Goal: Navigation & Orientation: Find specific page/section

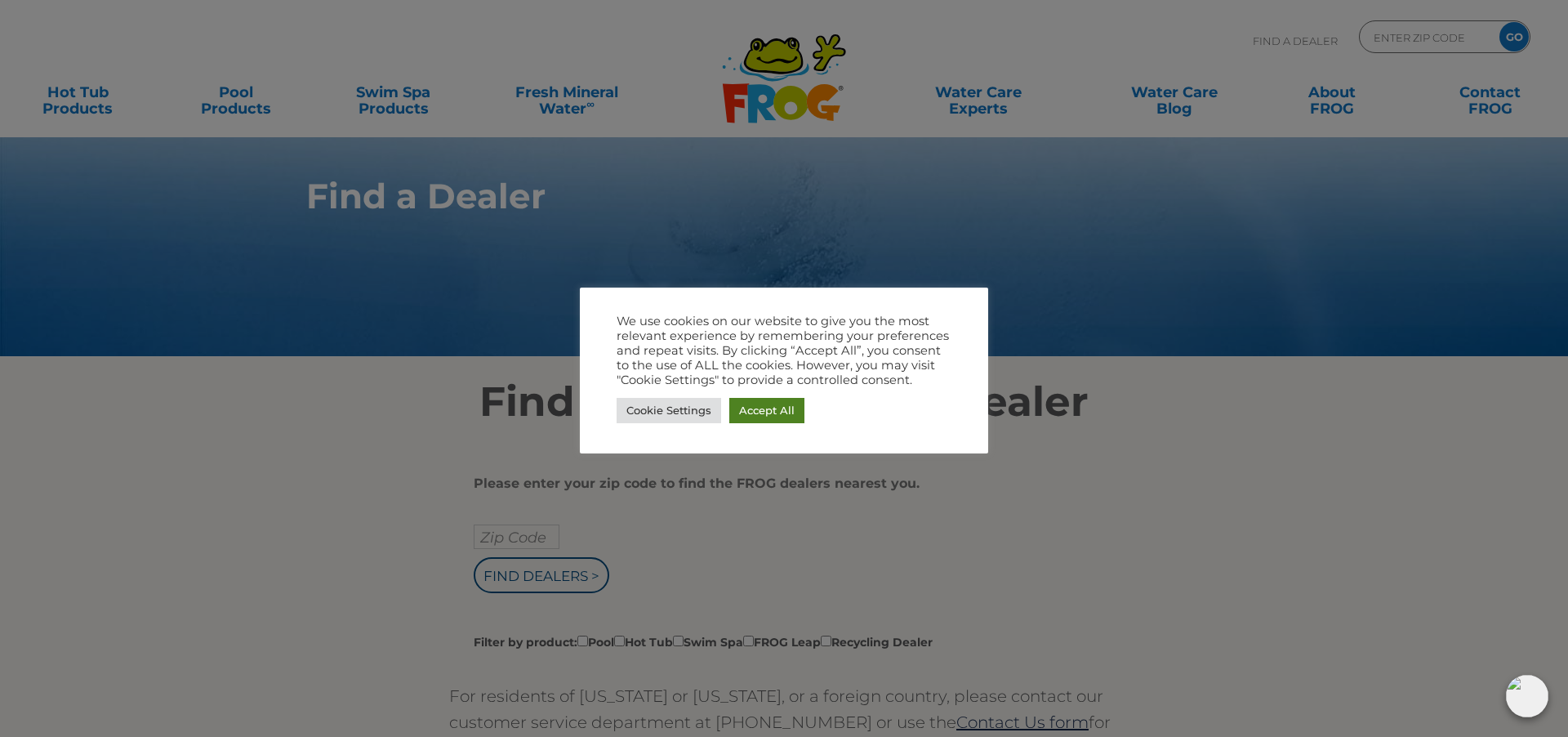
click at [770, 405] on link "Accept All" at bounding box center [768, 410] width 76 height 25
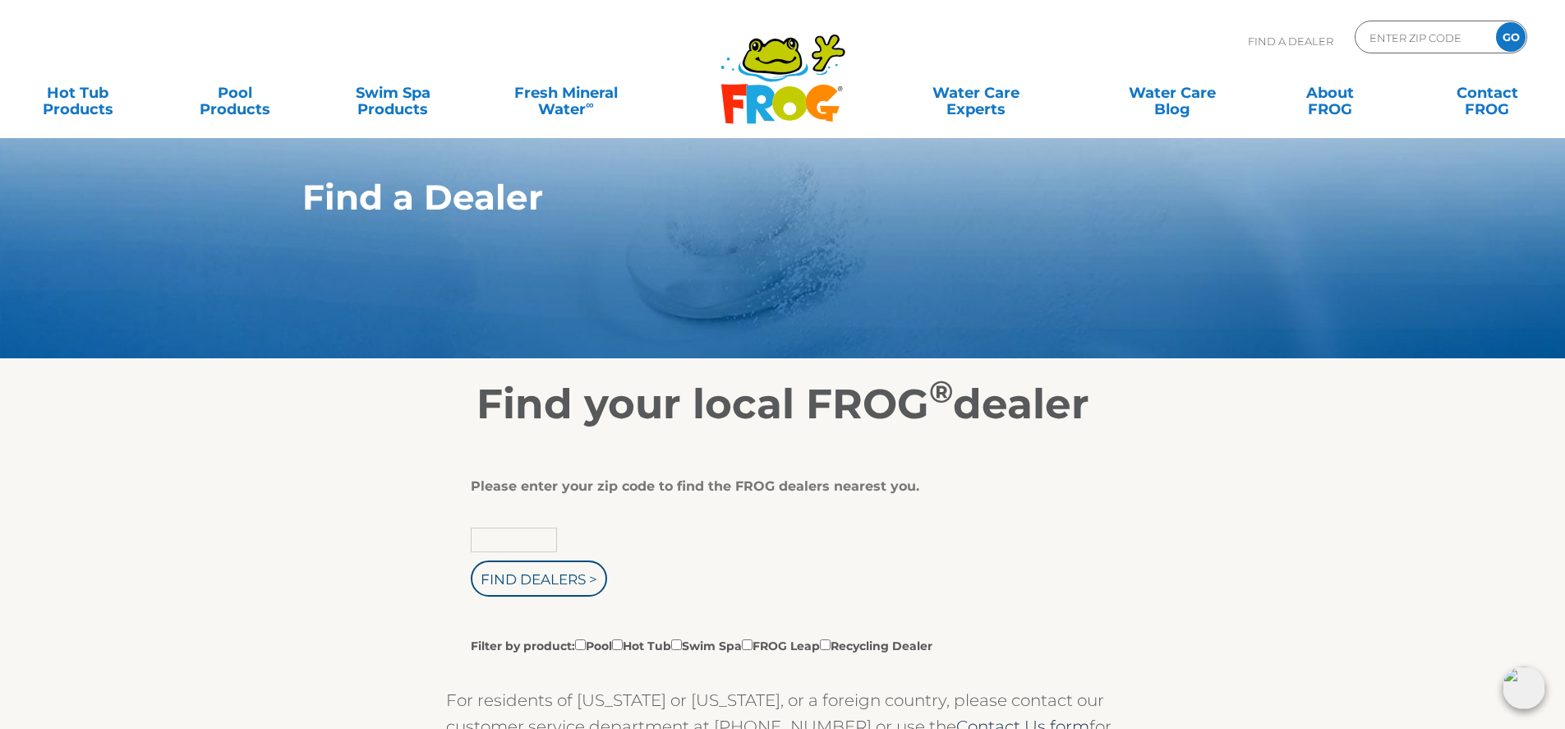
click at [498, 538] on input "text" at bounding box center [514, 539] width 86 height 25
type input "40013"
click at [508, 581] on input "Find Dealers >" at bounding box center [539, 578] width 136 height 36
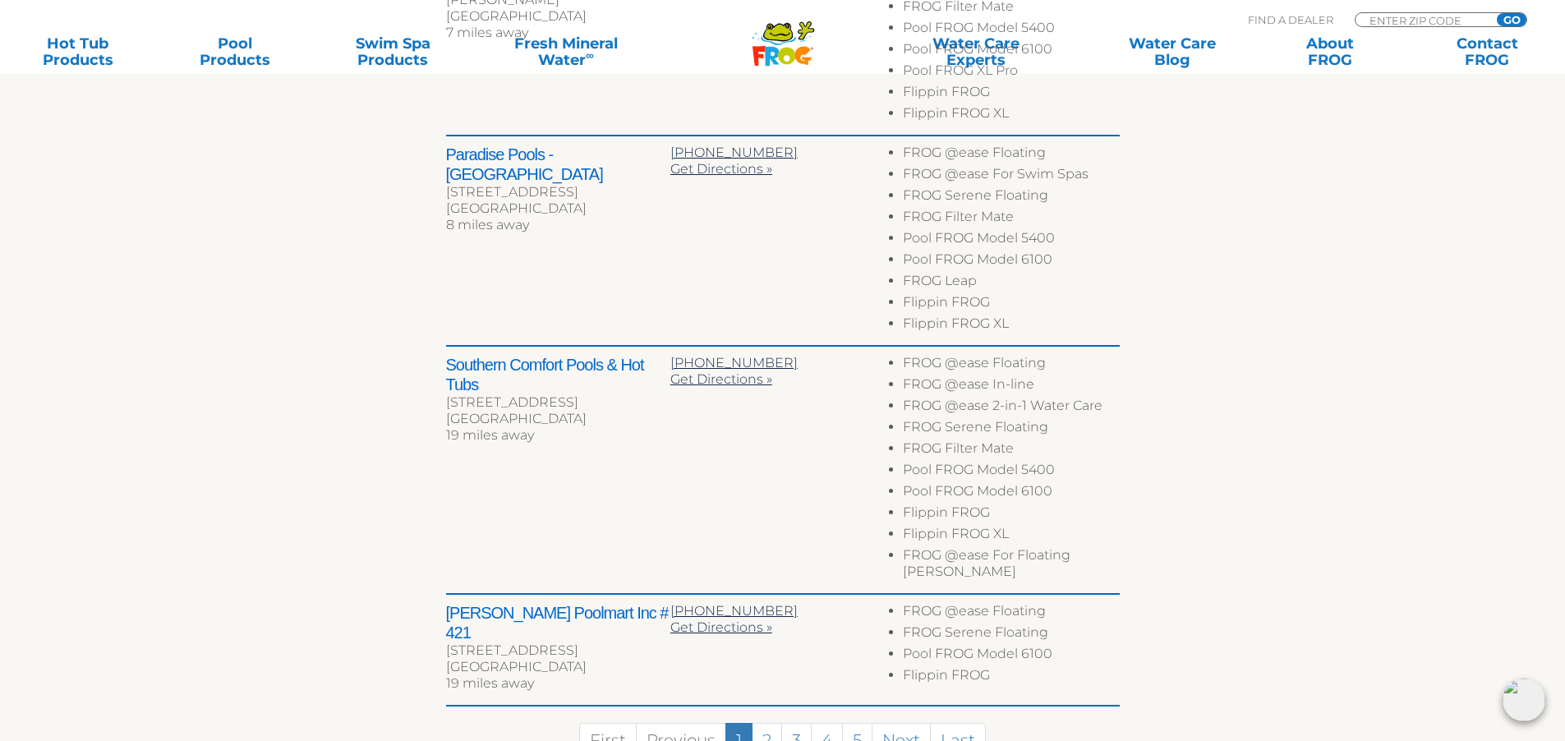
scroll to position [950, 0]
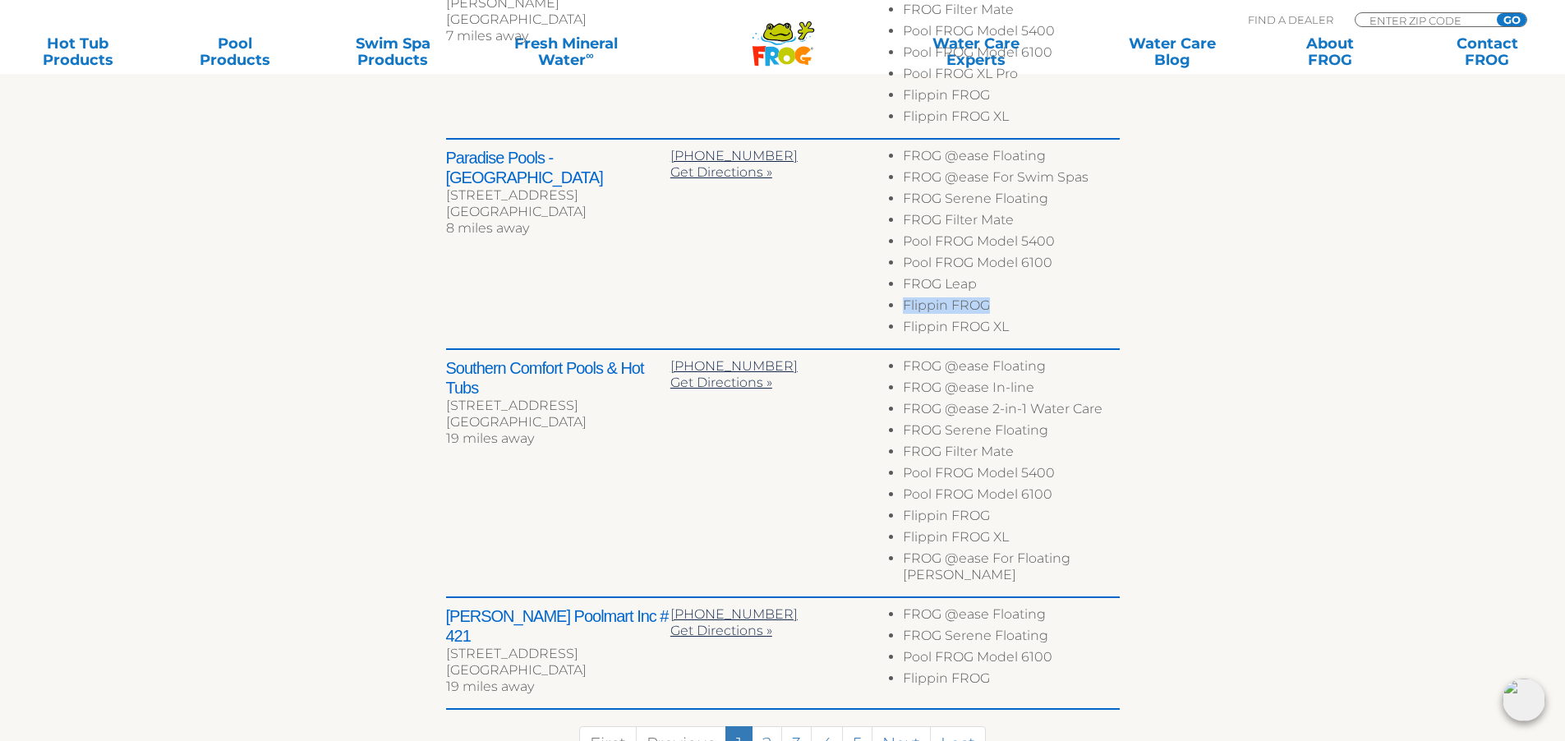
click at [1544, 304] on section "Find your local FROG ® dealer ← Move left → Move right ↑ Move up ↓ Move down + …" at bounding box center [782, 105] width 1565 height 1393
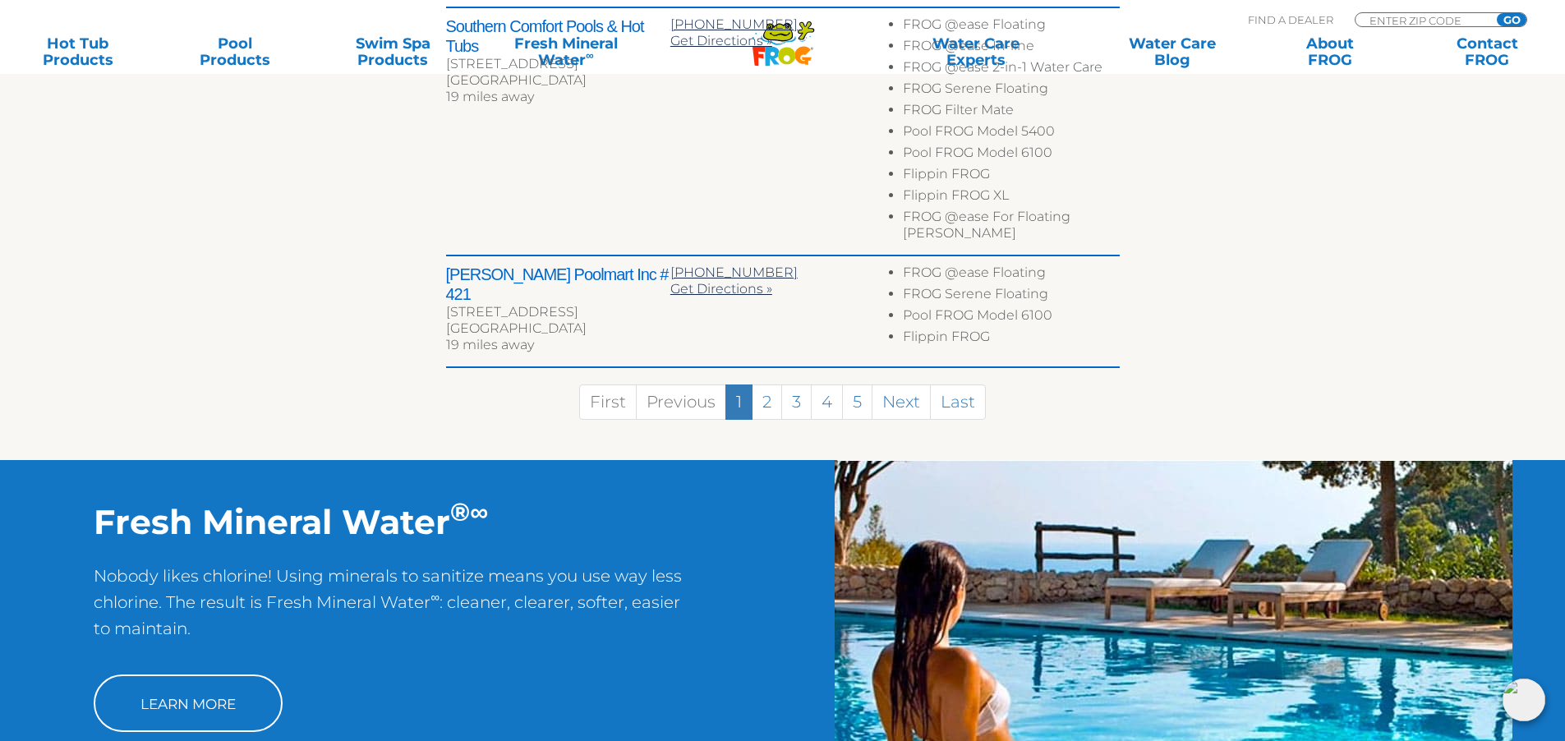
scroll to position [1305, 0]
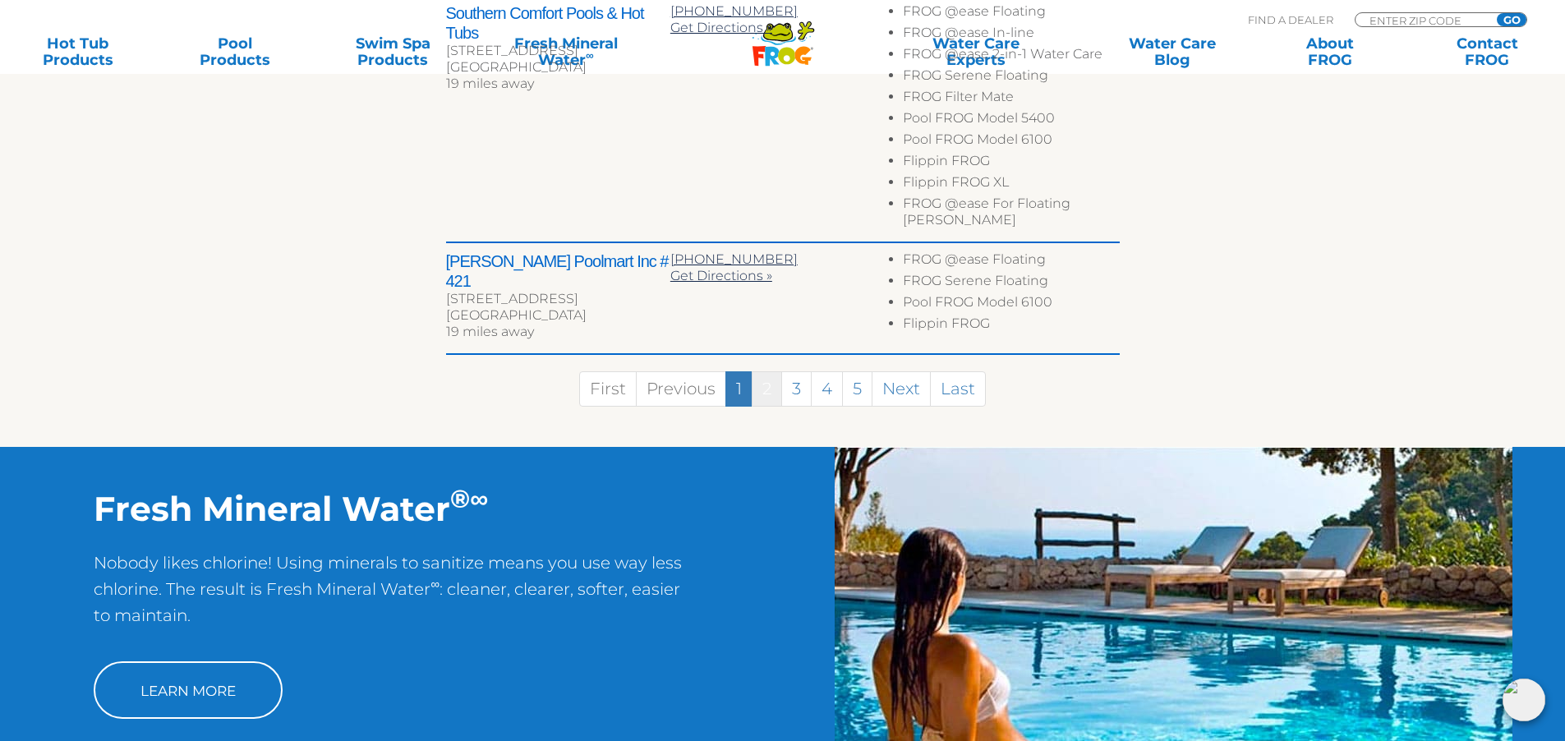
click at [764, 371] on link "2" at bounding box center [767, 388] width 30 height 35
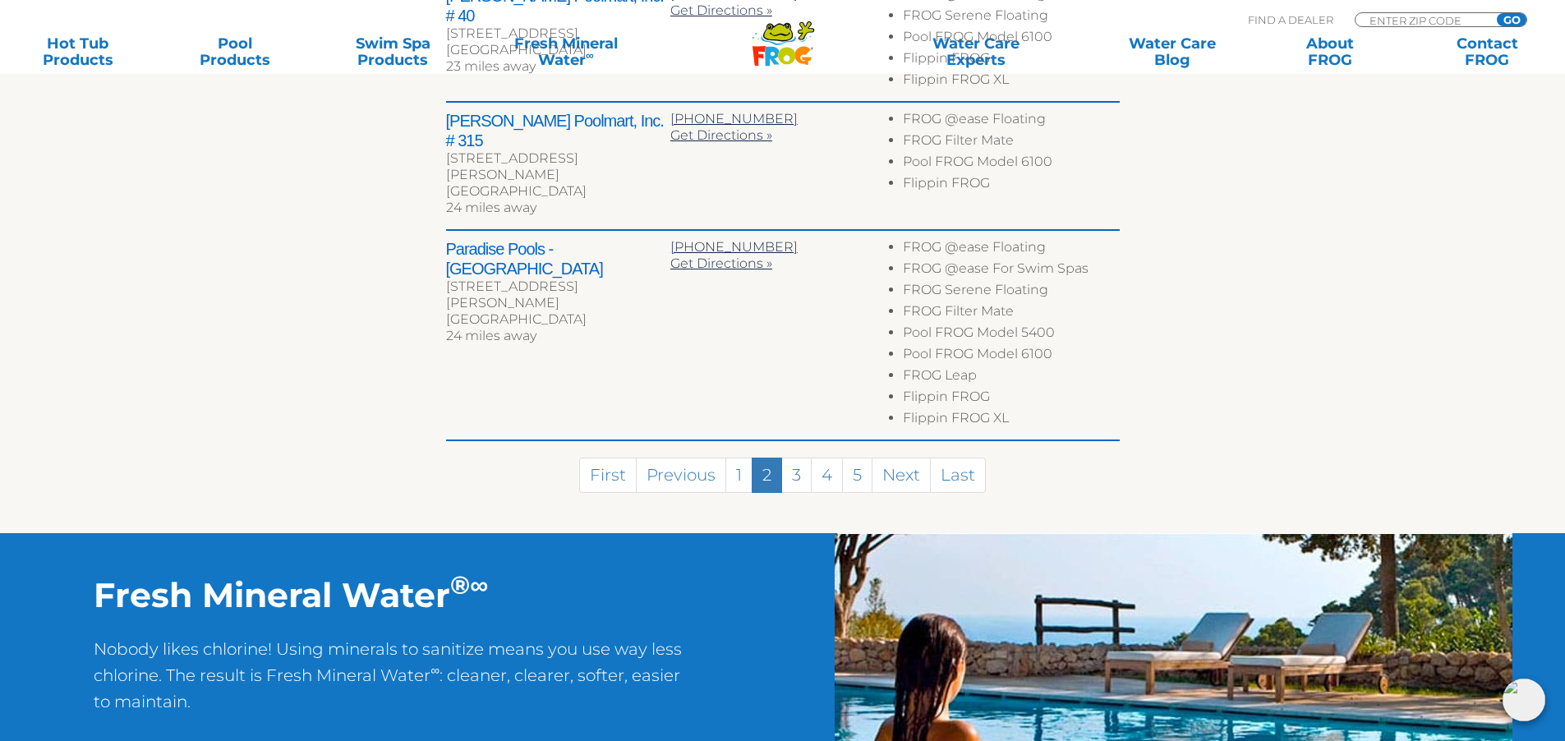
scroll to position [1188, 0]
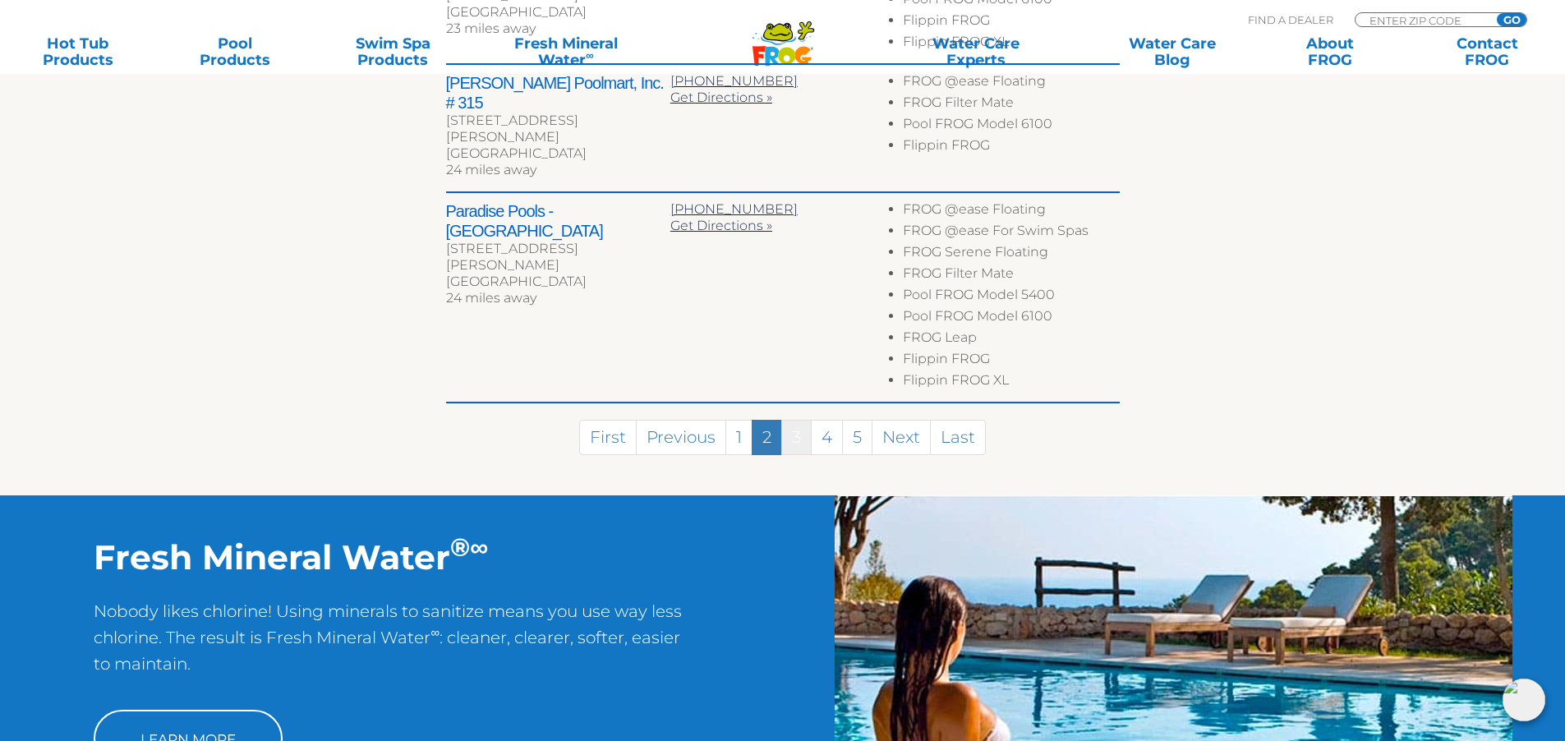
click at [797, 420] on link "3" at bounding box center [796, 437] width 30 height 35
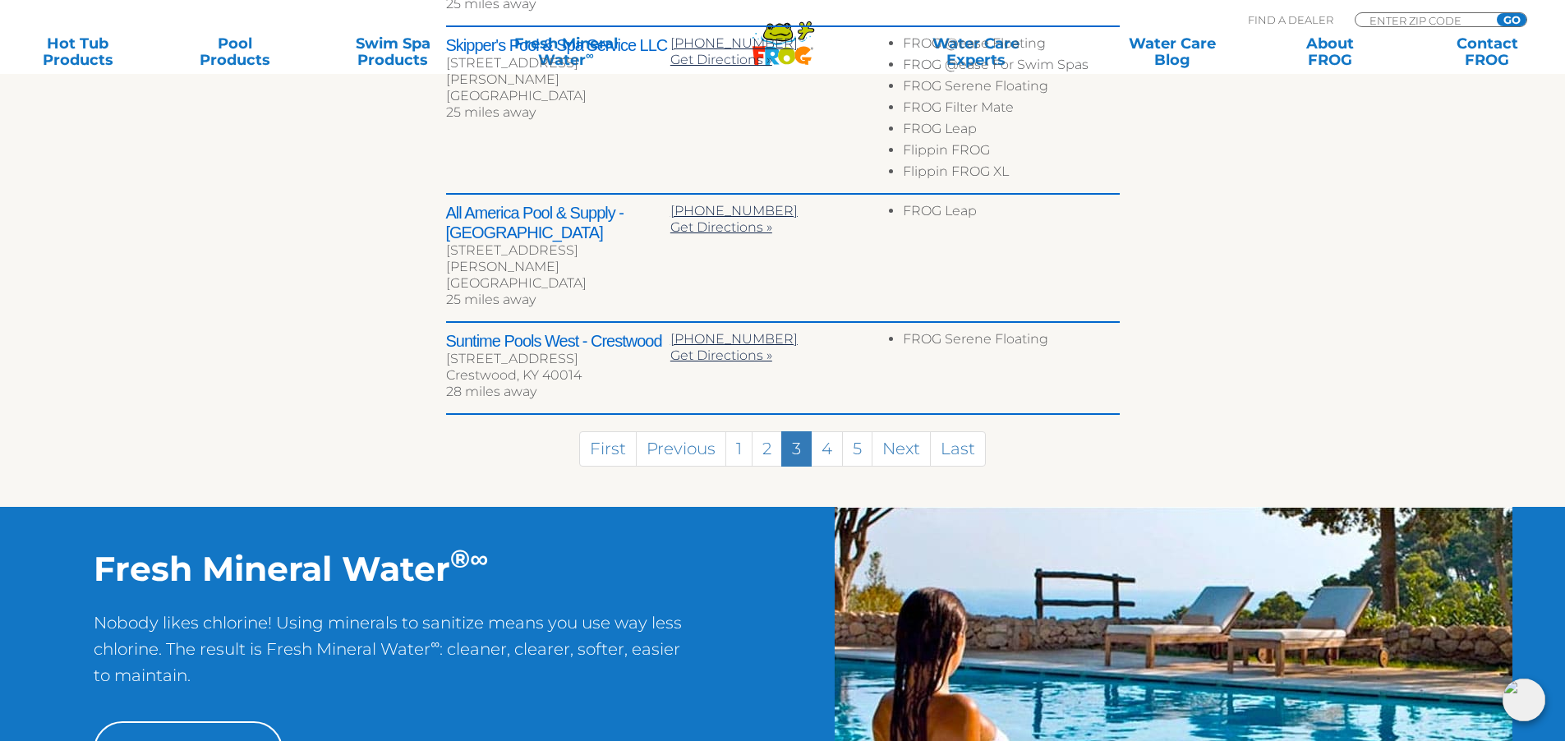
scroll to position [1025, 0]
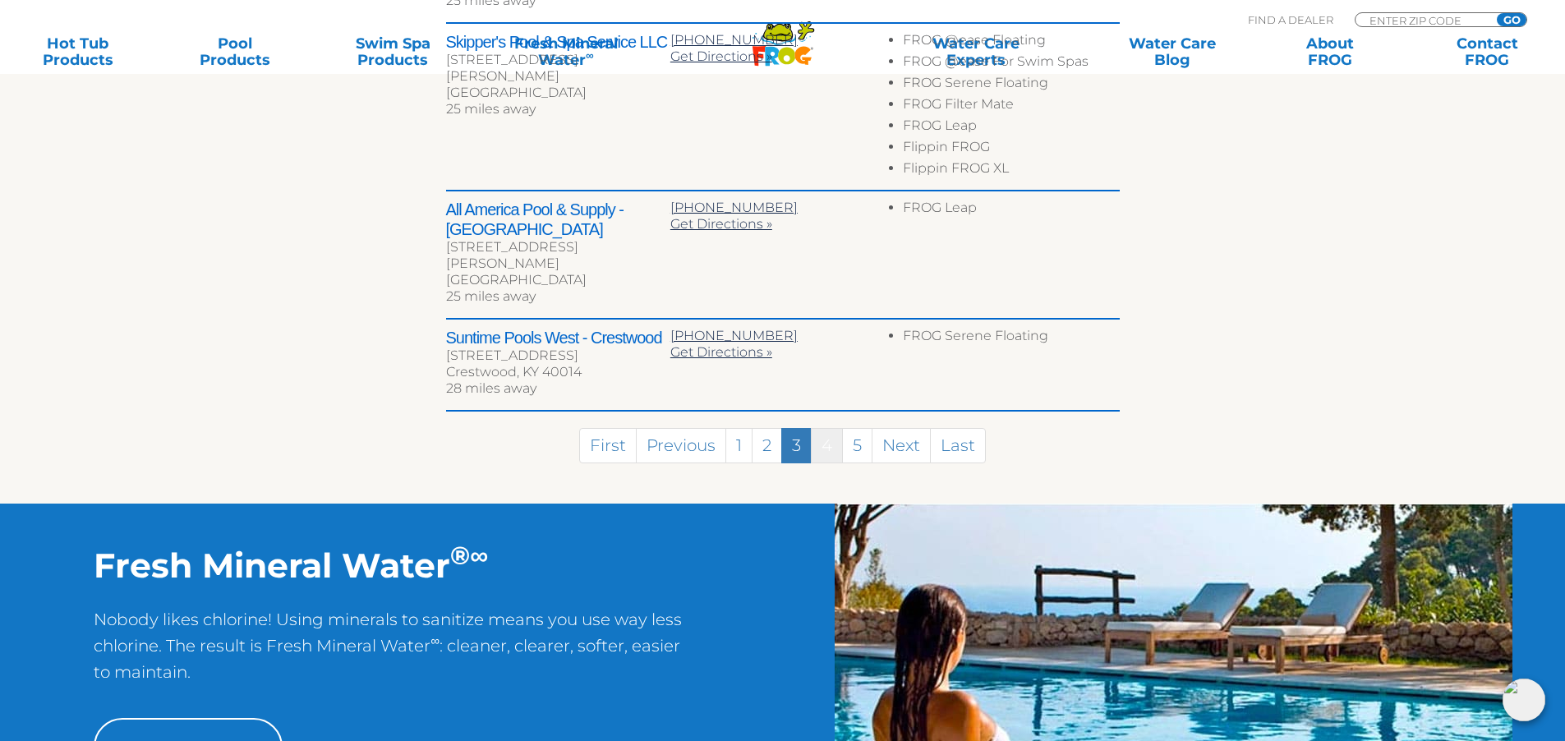
click at [831, 428] on link "4" at bounding box center [827, 445] width 32 height 35
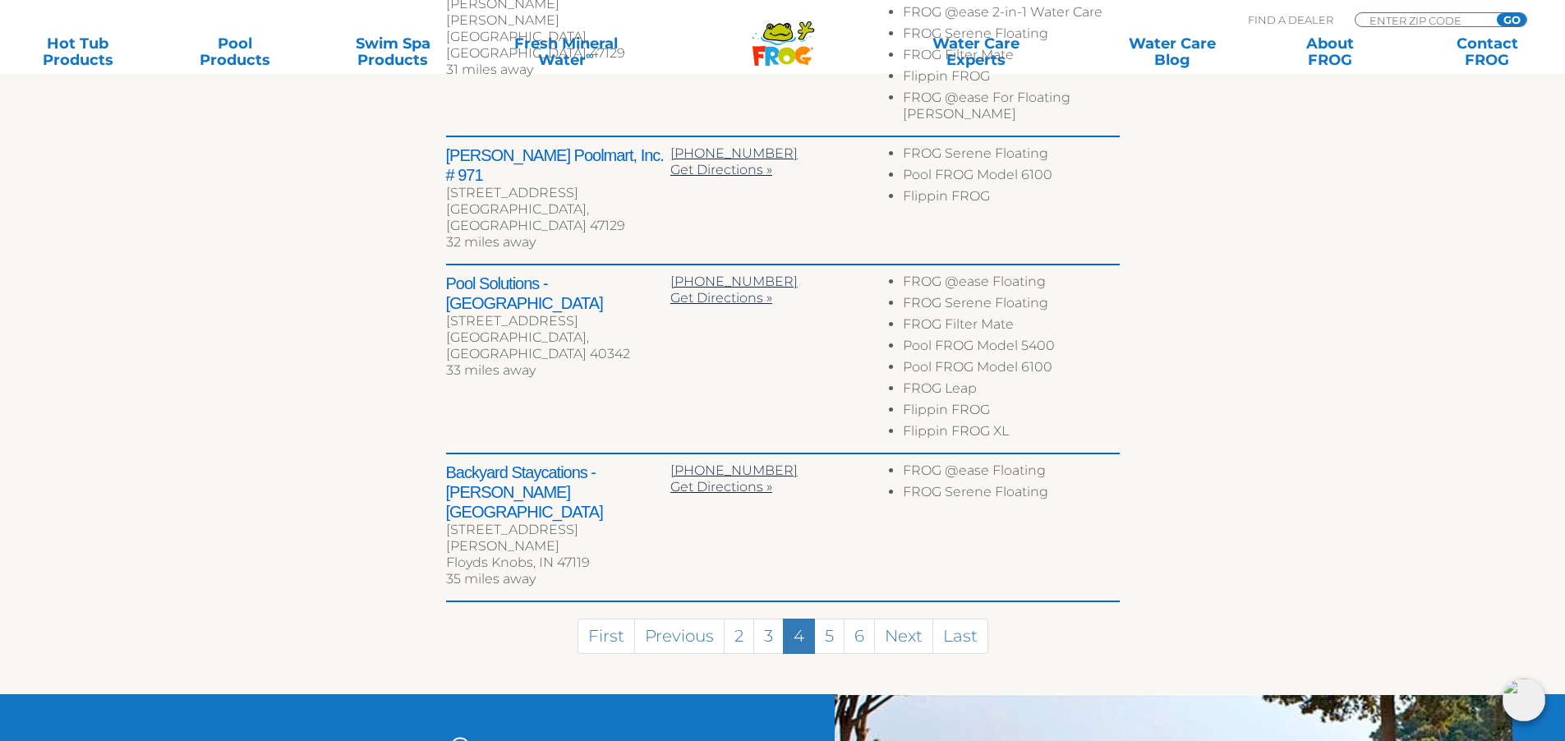
scroll to position [1010, 0]
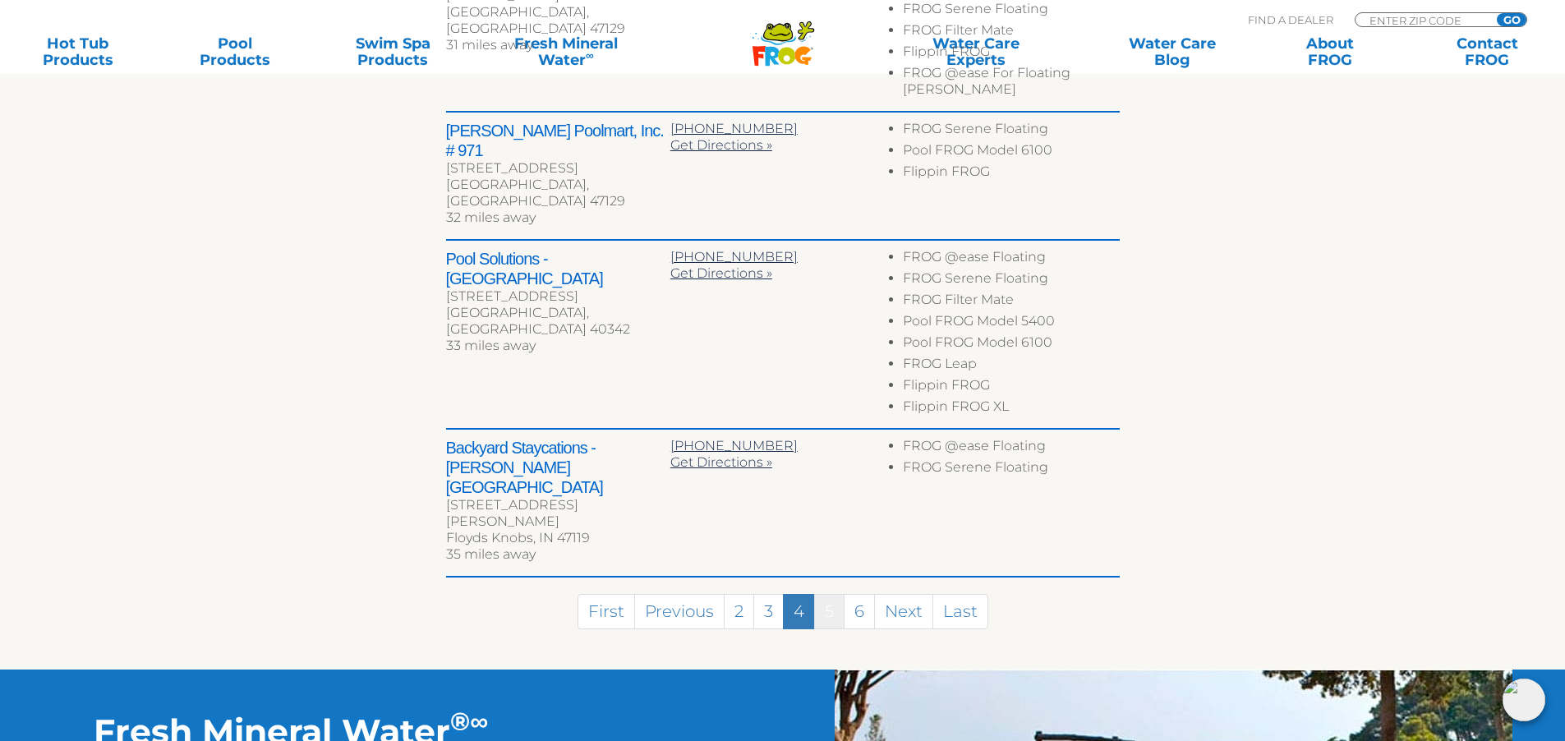
click at [829, 594] on link "5" at bounding box center [829, 611] width 30 height 35
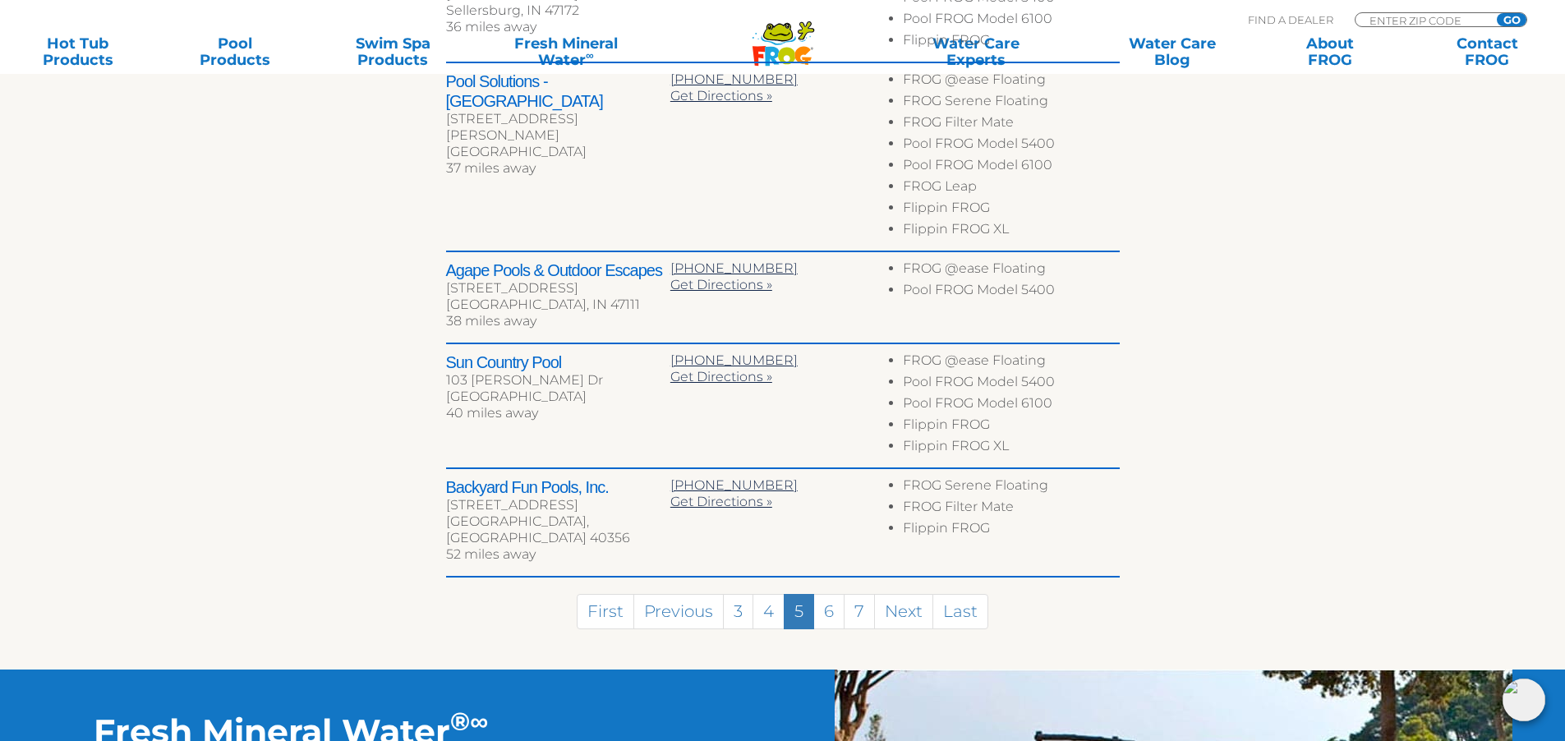
scroll to position [898, 0]
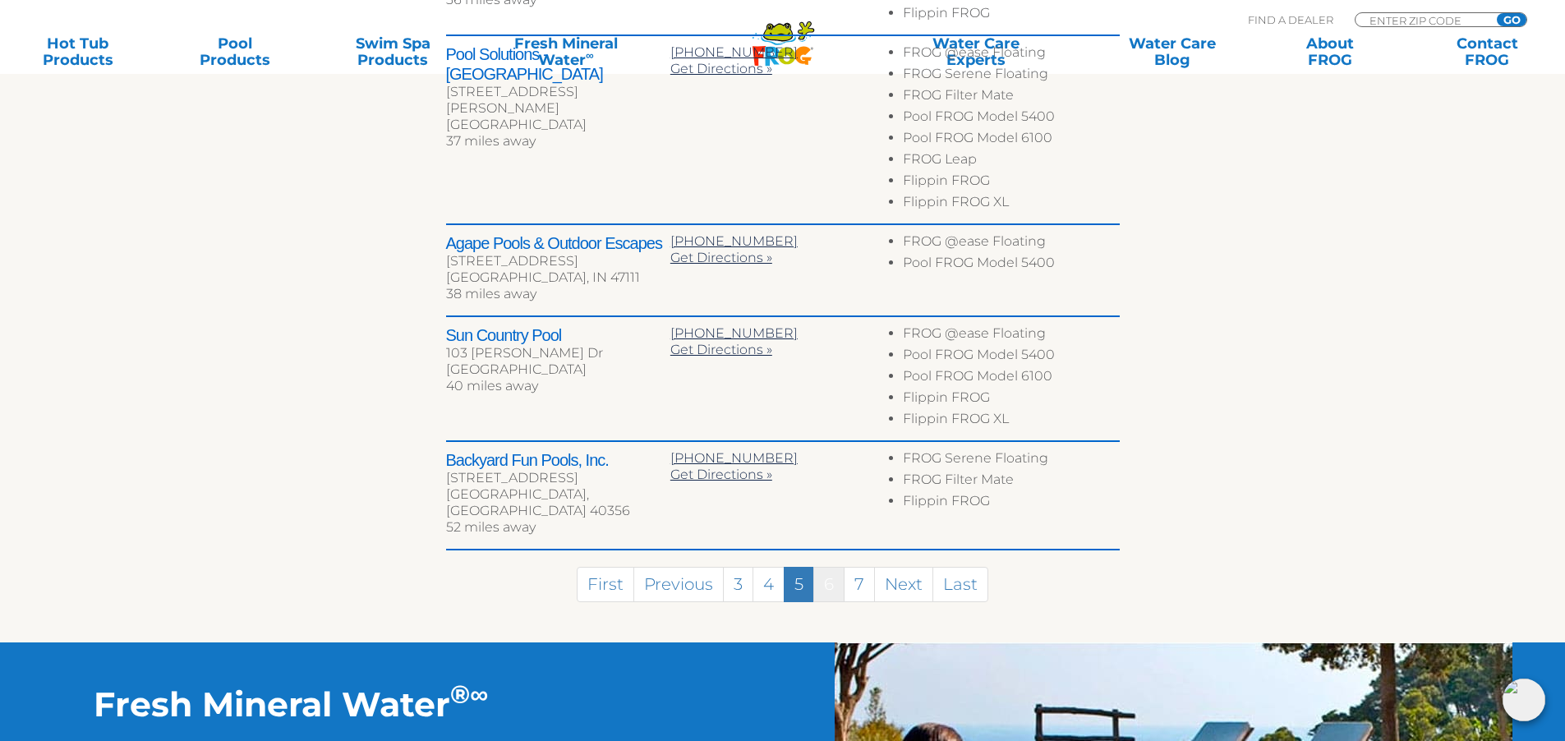
click at [826, 567] on link "6" at bounding box center [828, 584] width 31 height 35
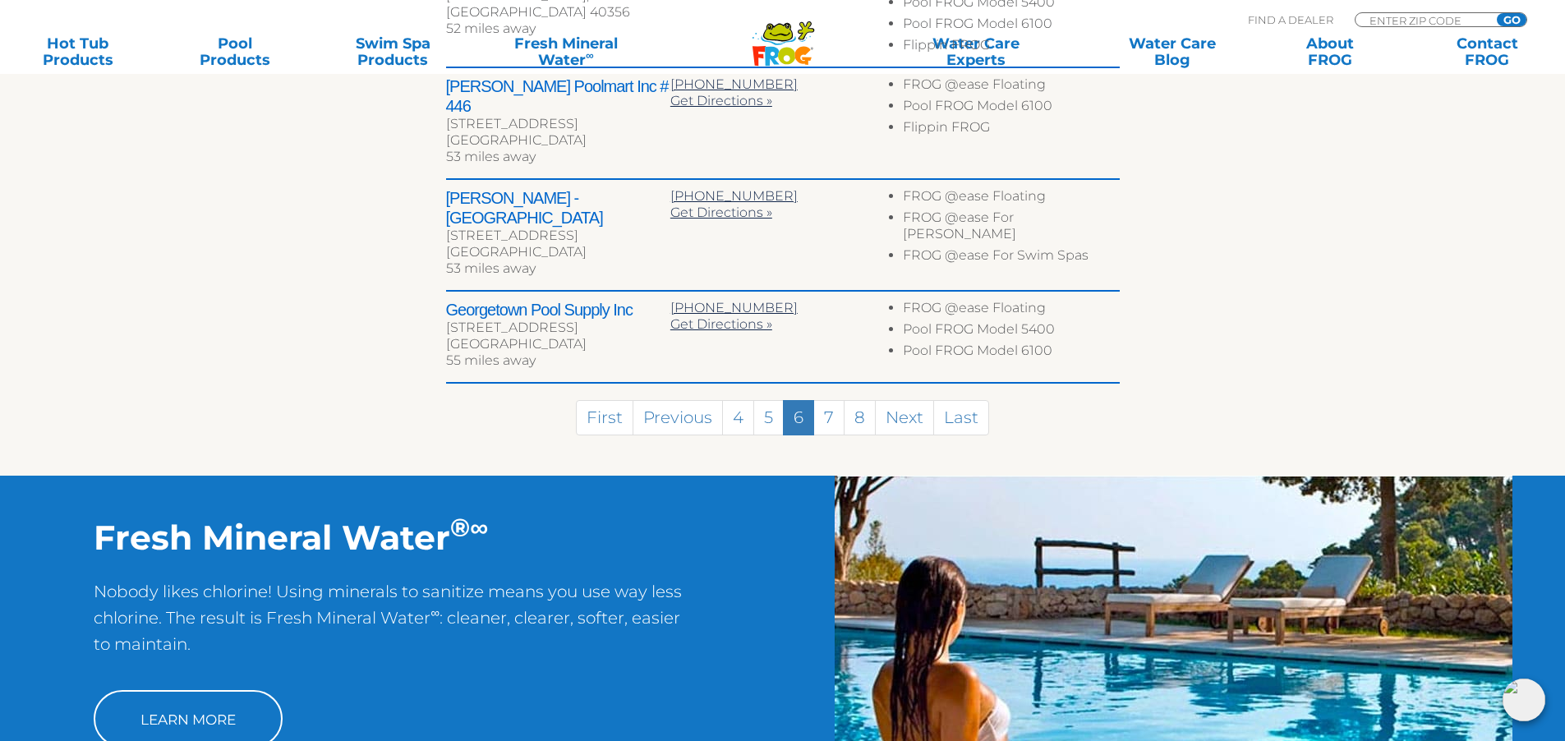
scroll to position [975, 0]
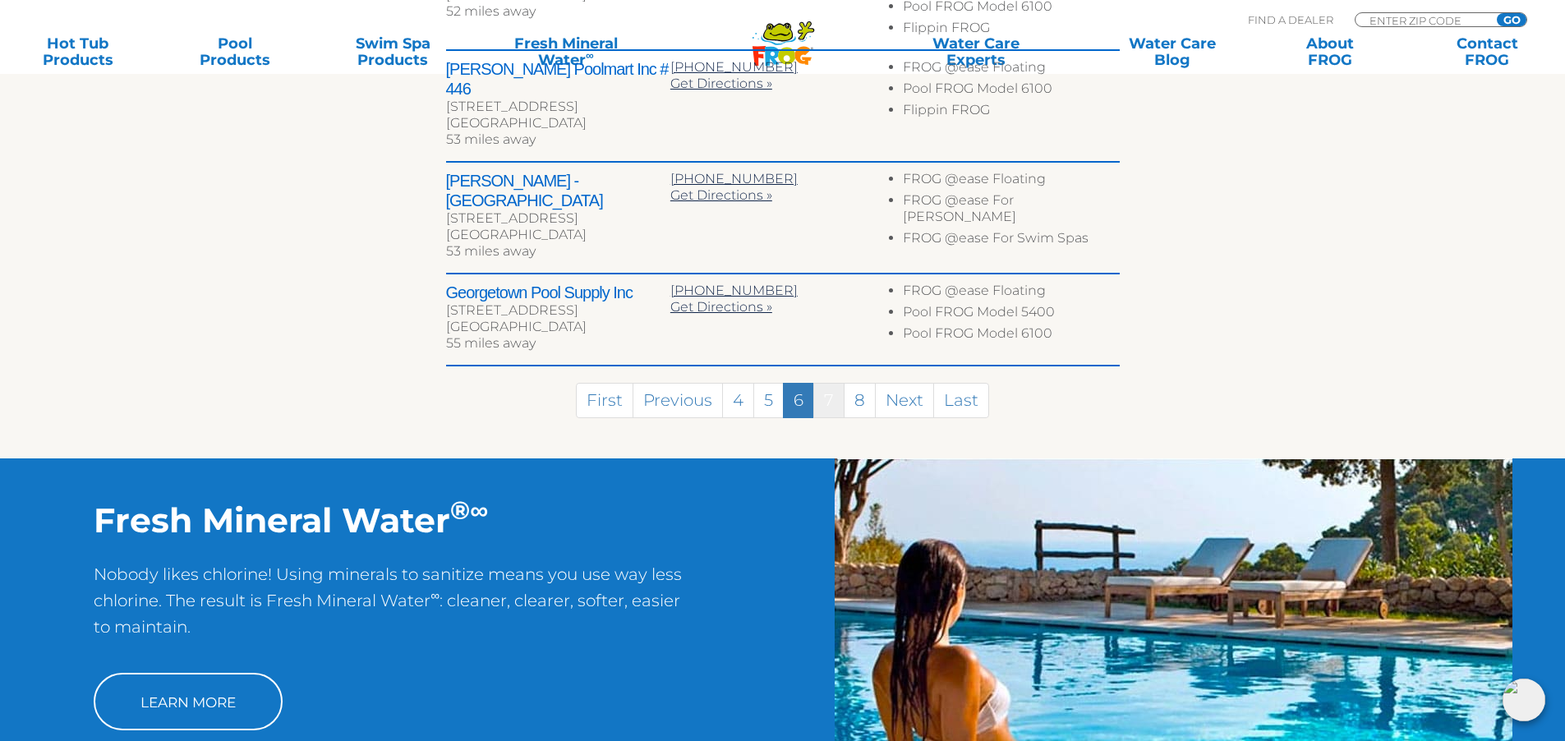
click at [831, 383] on link "7" at bounding box center [828, 400] width 31 height 35
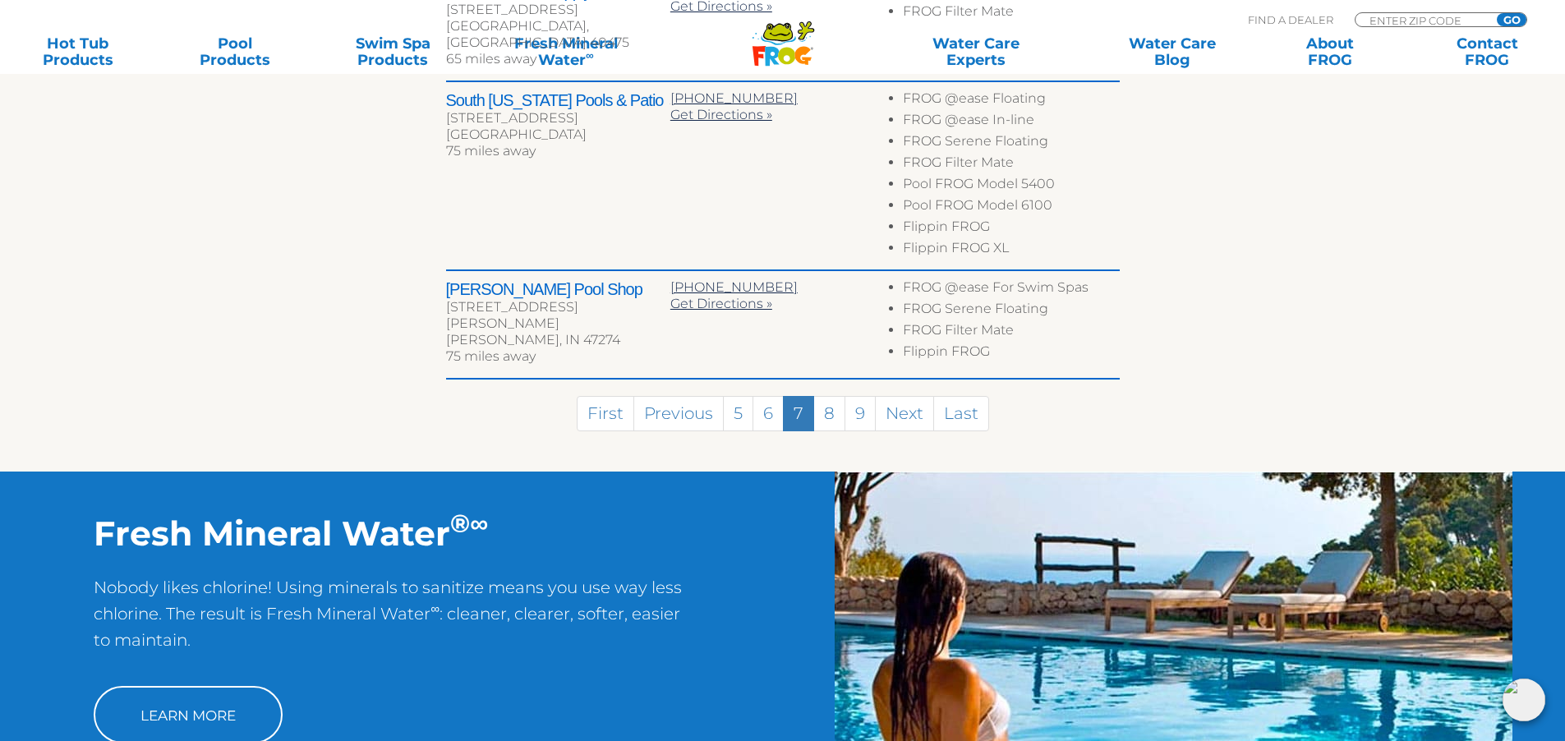
scroll to position [1266, 0]
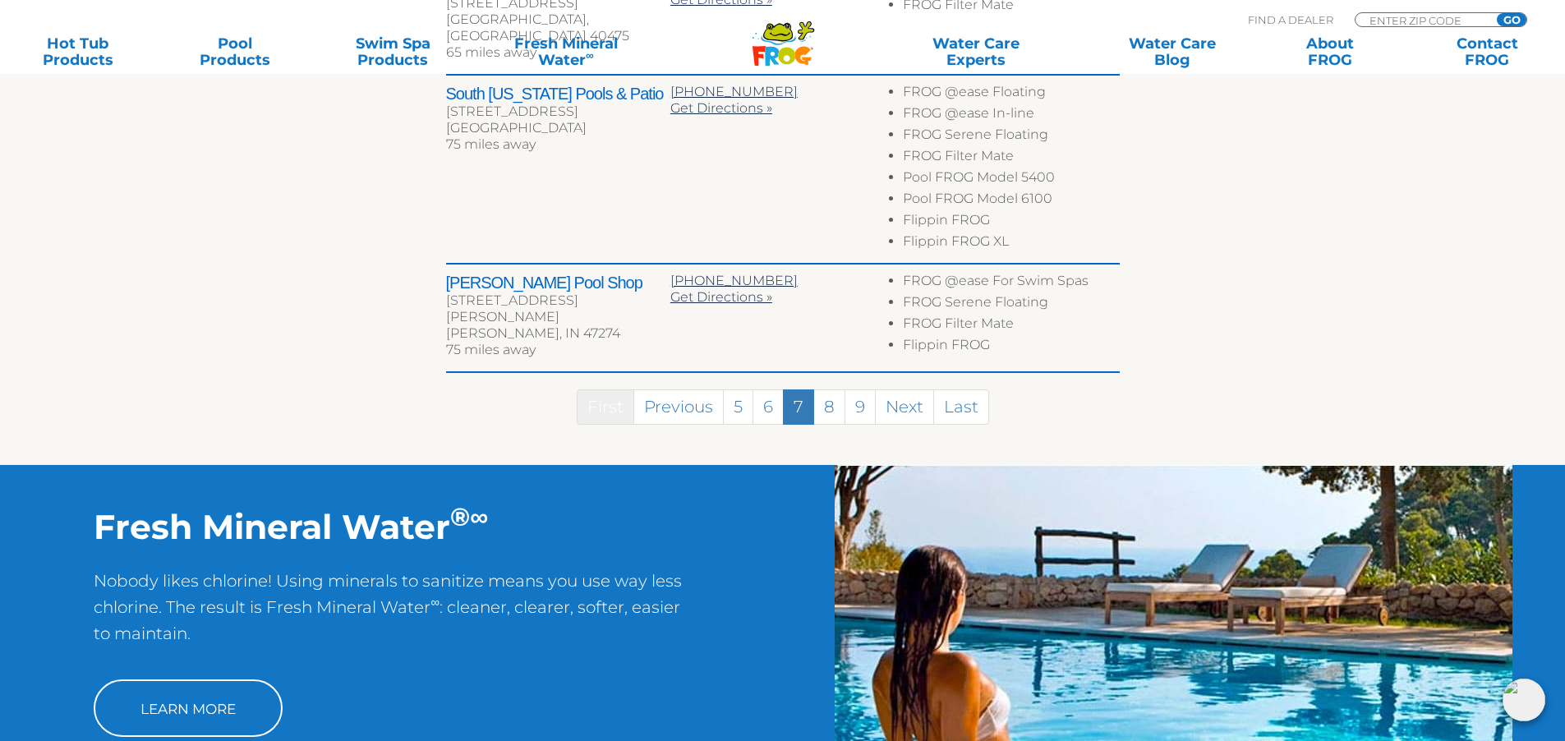
click at [608, 389] on link "First" at bounding box center [606, 406] width 58 height 35
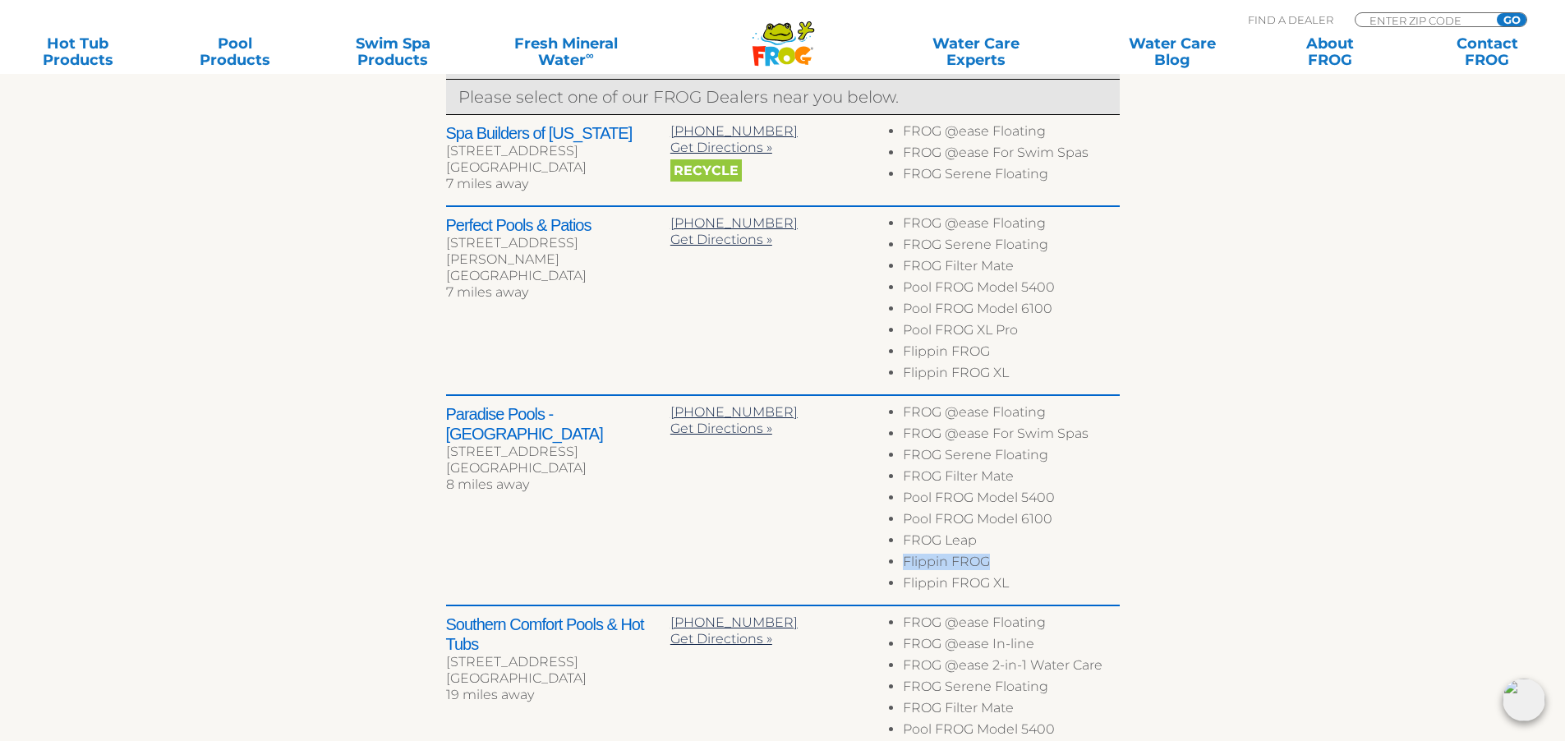
scroll to position [688, 0]
